Goal: Navigation & Orientation: Find specific page/section

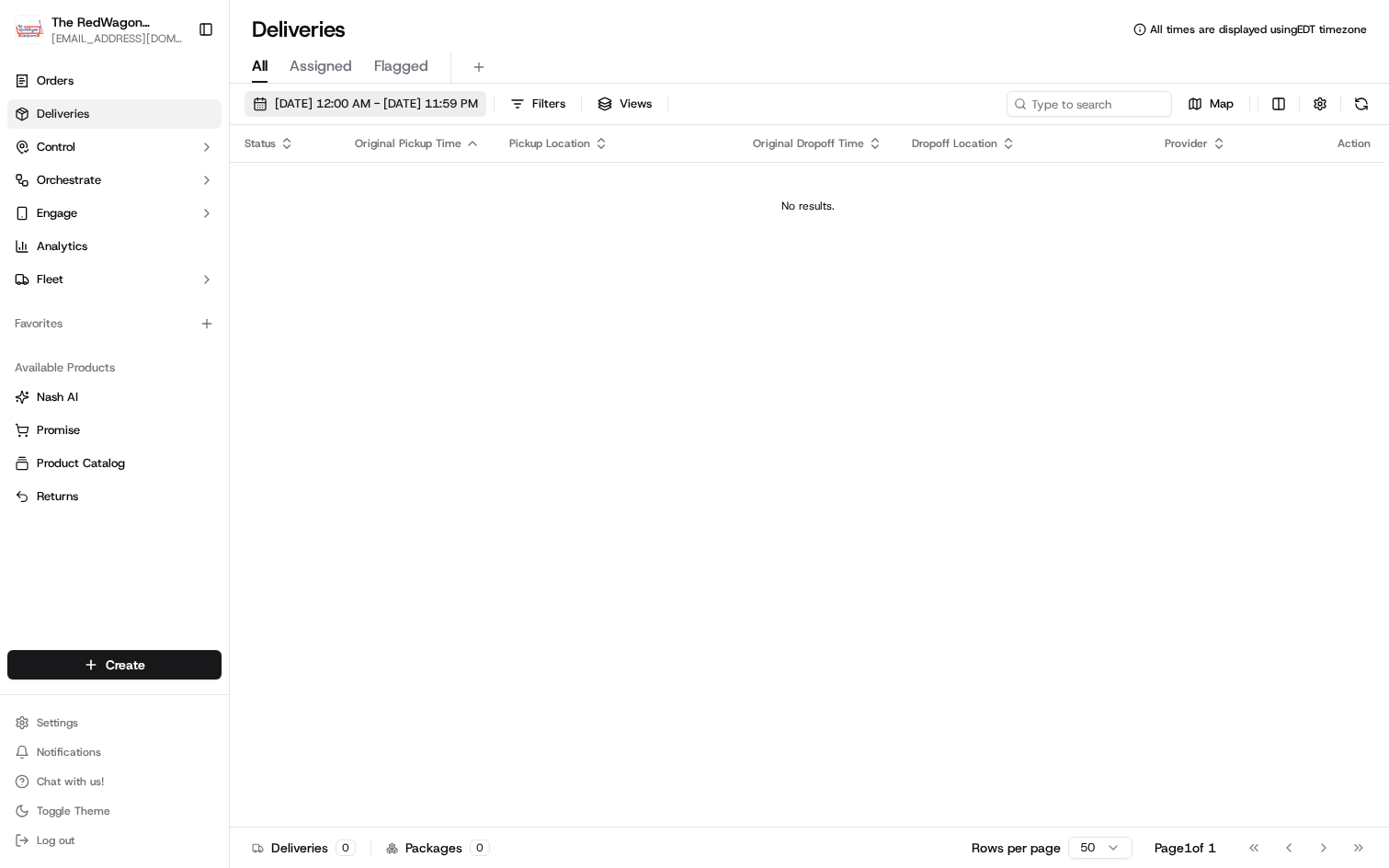
click at [478, 109] on span "[DATE] 12:00 AM - [DATE] 11:59 PM" at bounding box center [377, 104] width 203 height 17
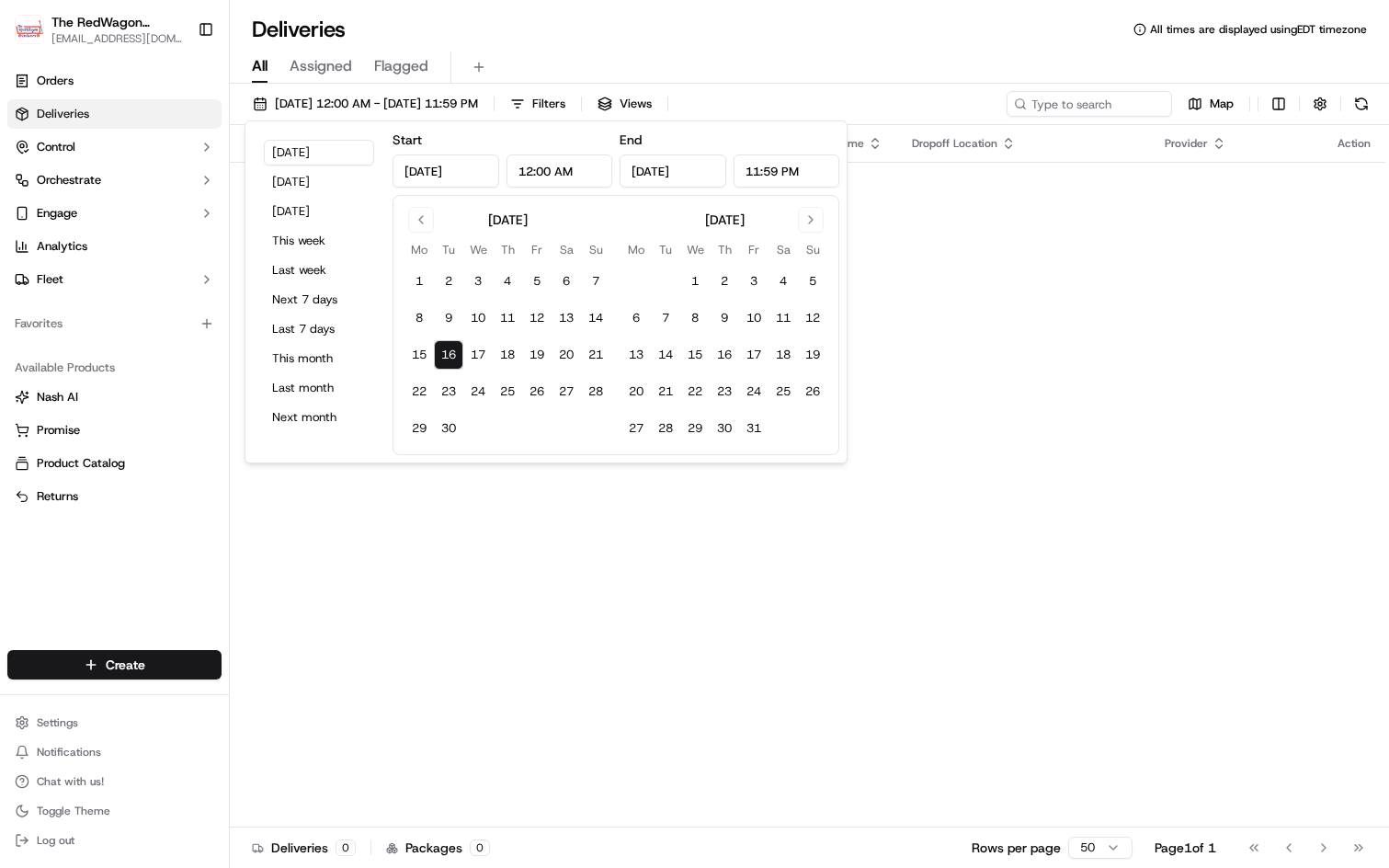
click at [739, 586] on div "Status Original Pickup Time Pickup Location Original Dropoff Time Dropoff Locat…" at bounding box center [808, 476] width 1156 height 703
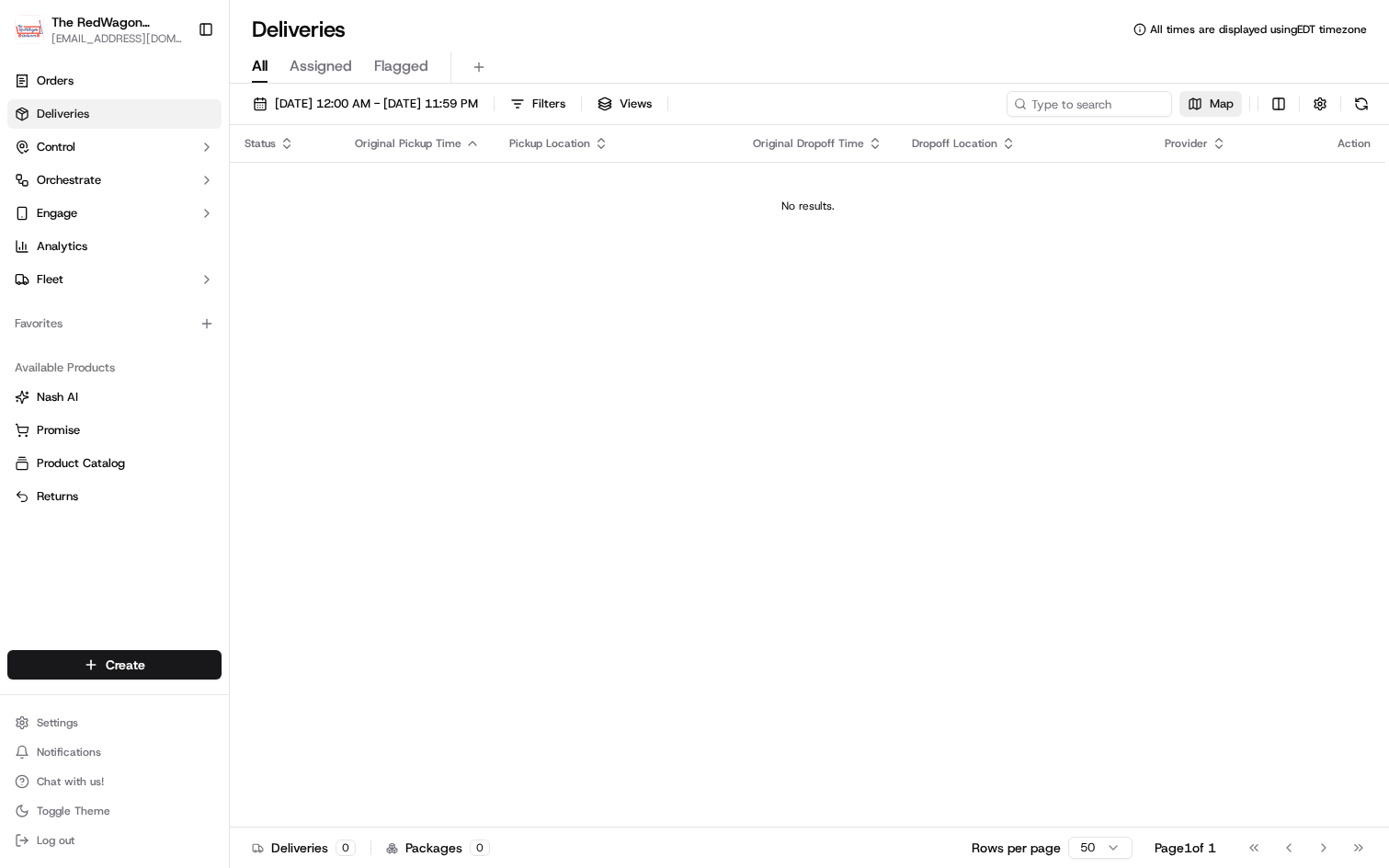
click at [1204, 98] on button "Map" at bounding box center [1211, 104] width 63 height 26
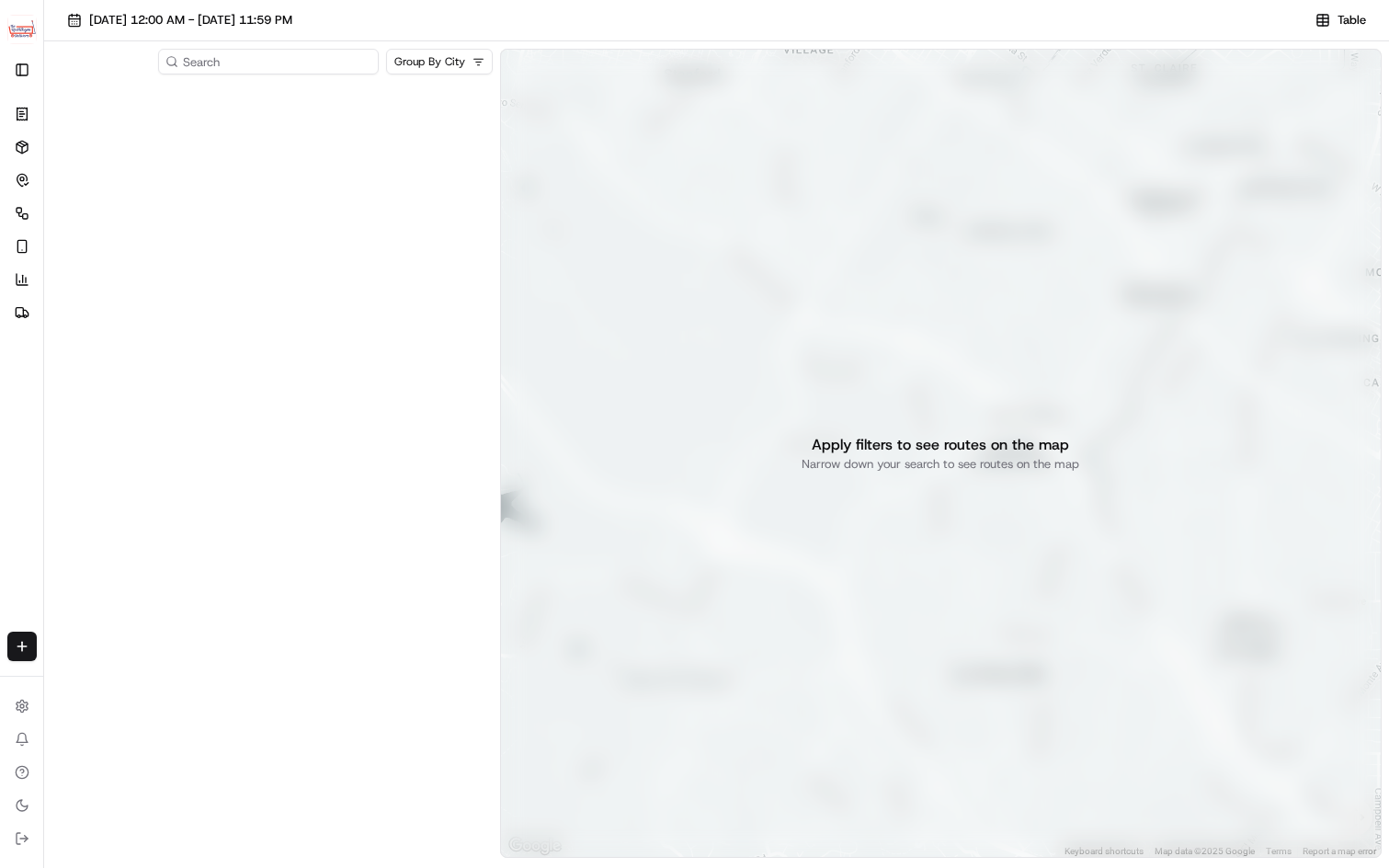
click at [366, 65] on input at bounding box center [268, 62] width 221 height 26
click at [477, 64] on html "The RedWagon Delivers [EMAIL_ADDRESS][DOMAIN_NAME] Toggle Sidebar Orders Delive…" at bounding box center [694, 434] width 1389 height 868
click at [478, 64] on html "The RedWagon Delivers [EMAIL_ADDRESS][DOMAIN_NAME] Toggle Sidebar Orders Delive…" at bounding box center [694, 434] width 1389 height 868
click at [304, 61] on input at bounding box center [268, 62] width 221 height 26
click at [17, 66] on button "Toggle Sidebar" at bounding box center [22, 70] width 30 height 30
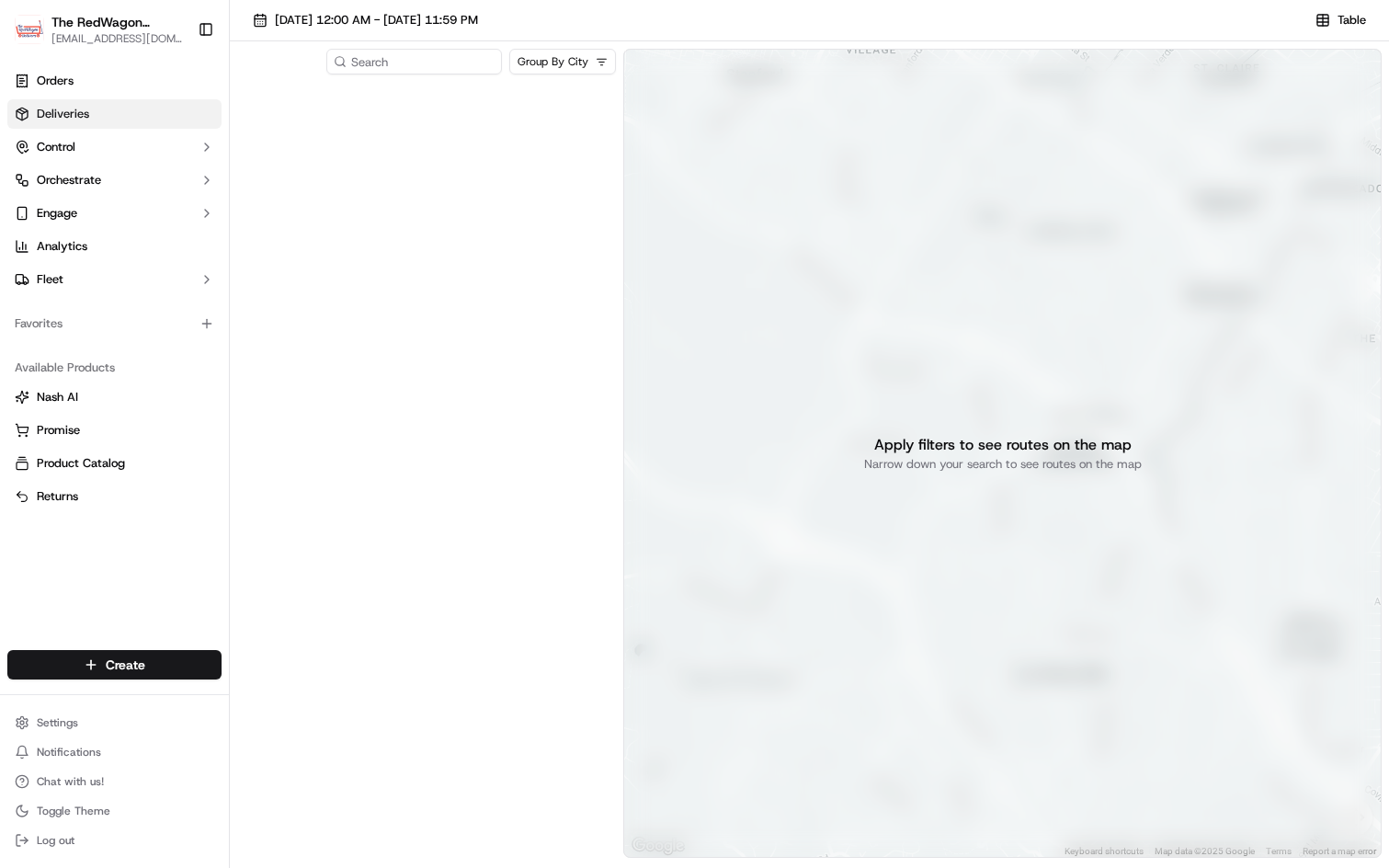
click at [60, 111] on span "Deliveries" at bounding box center [63, 115] width 53 height 17
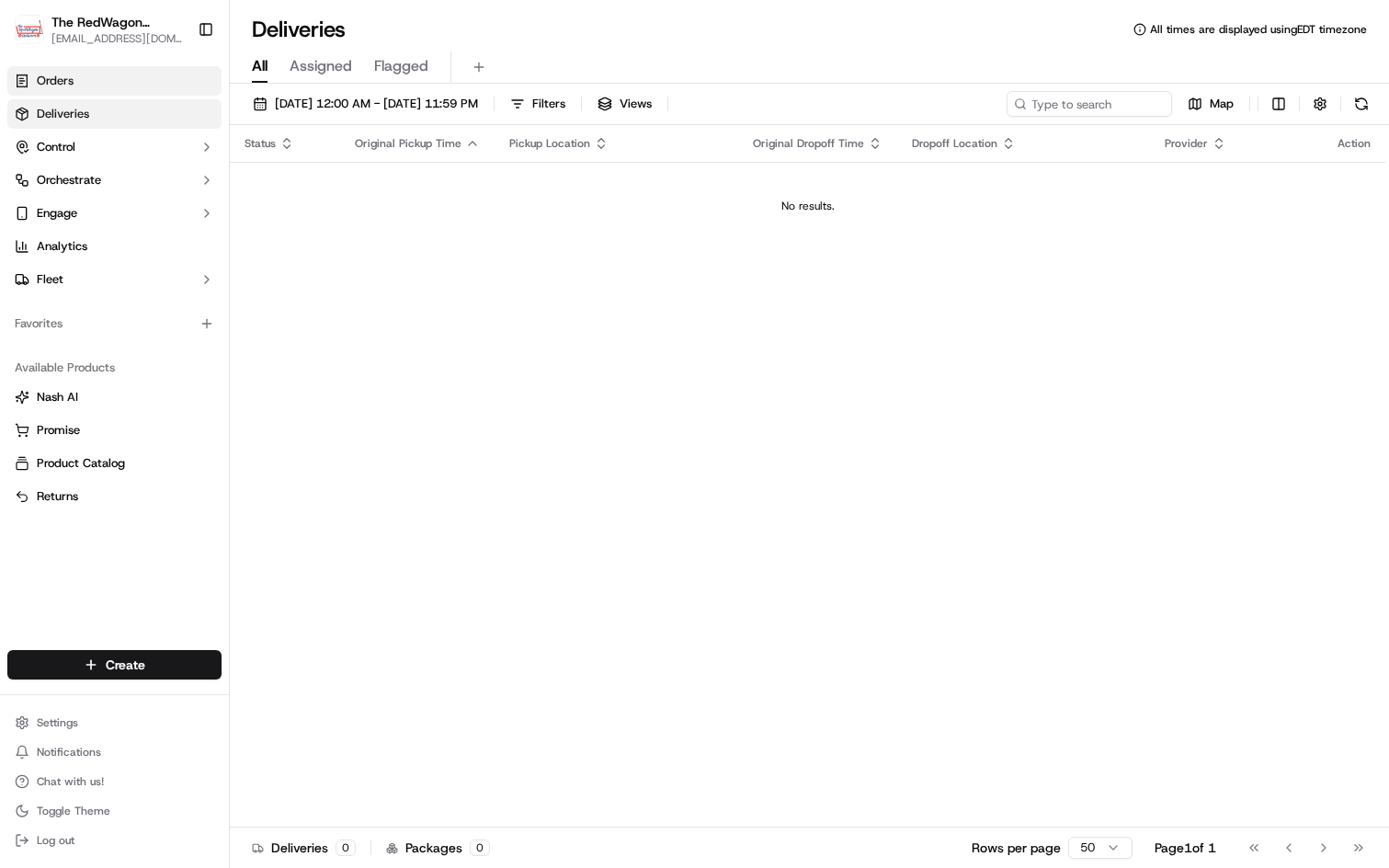
click at [66, 84] on span "Orders" at bounding box center [55, 81] width 37 height 17
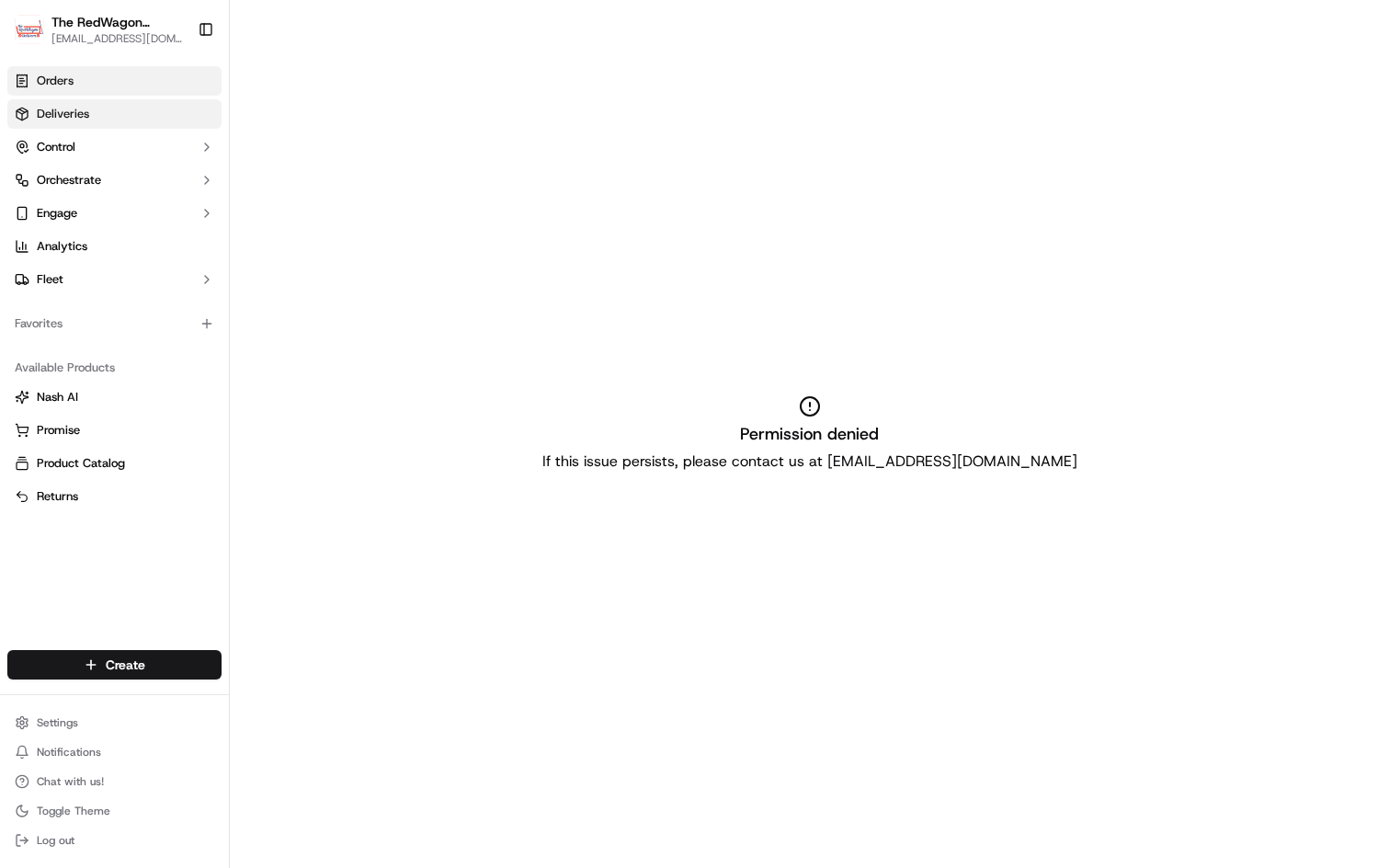
click at [65, 104] on link "Deliveries" at bounding box center [115, 115] width 214 height 30
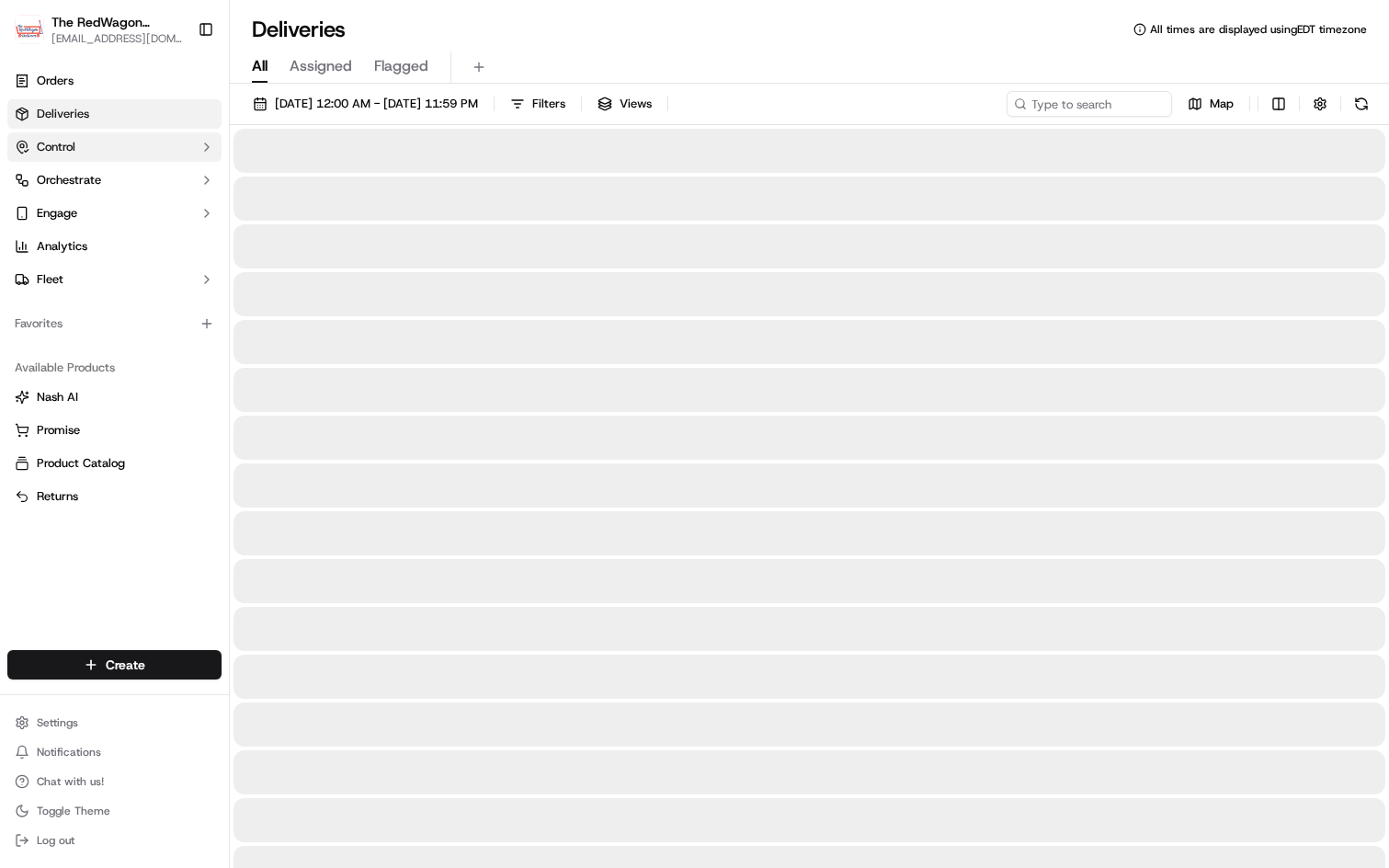
click at [62, 155] on button "Control" at bounding box center [115, 147] width 214 height 30
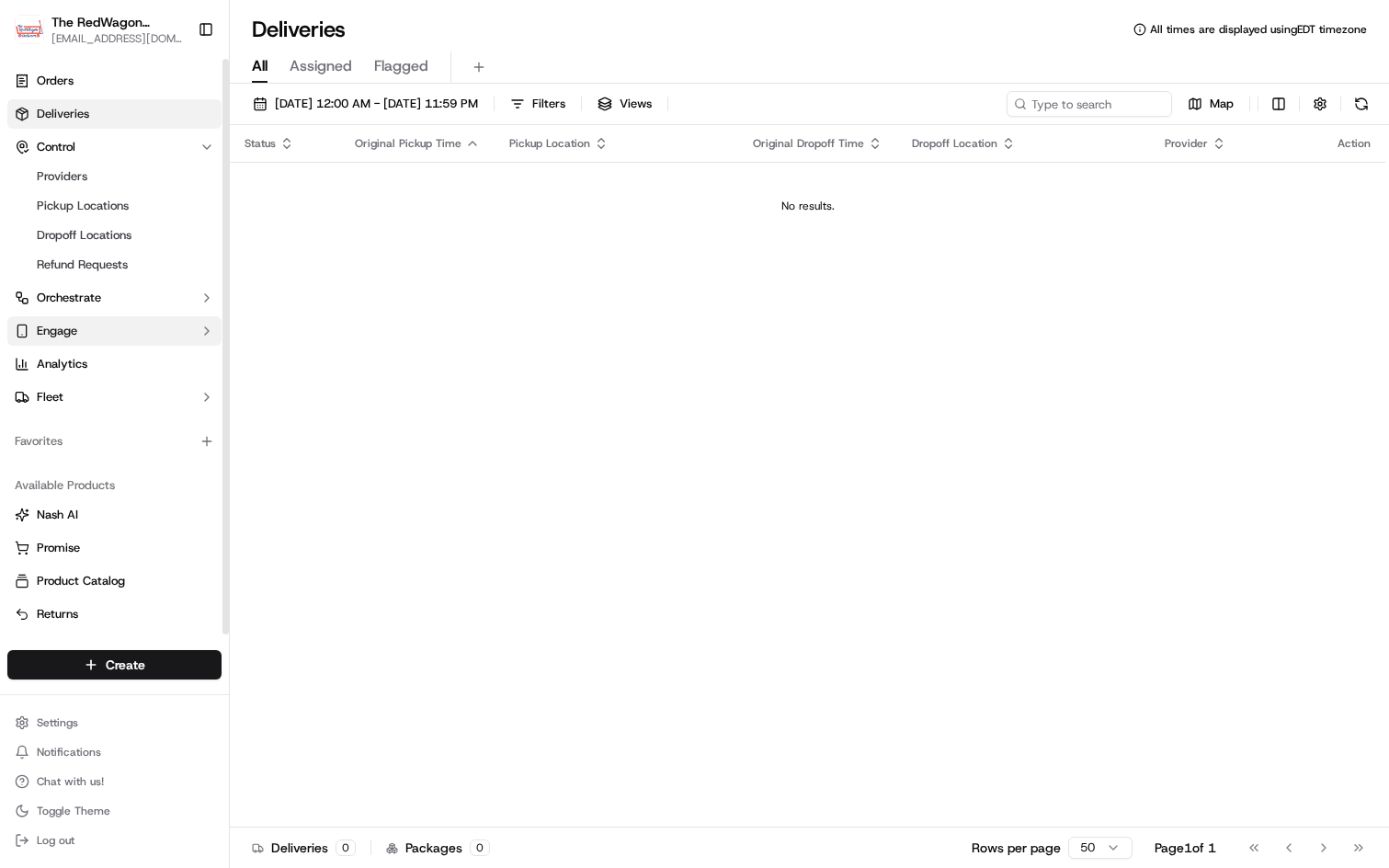
scroll to position [1, 0]
